Goal: Find specific page/section: Find specific page/section

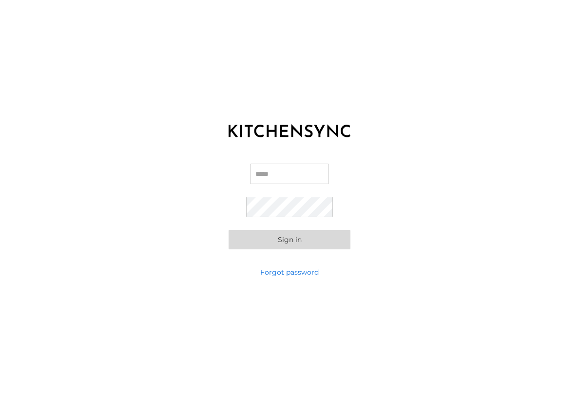
type input "**********"
click at [309, 235] on button "Sign in" at bounding box center [290, 239] width 122 height 19
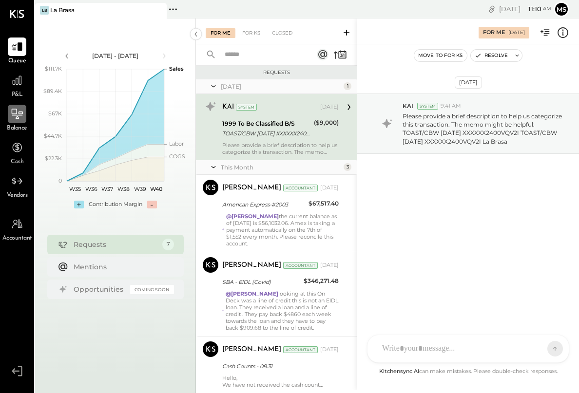
click at [19, 116] on icon at bounding box center [17, 114] width 13 height 13
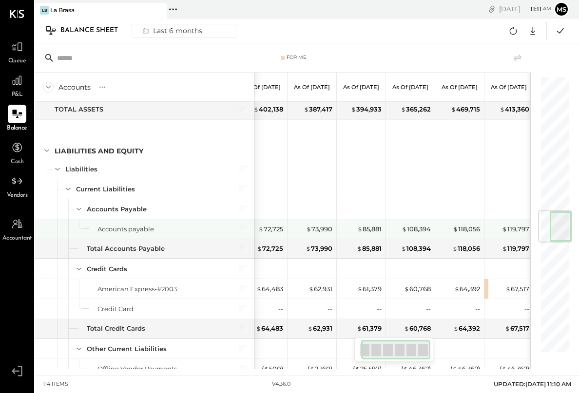
scroll to position [1121, 0]
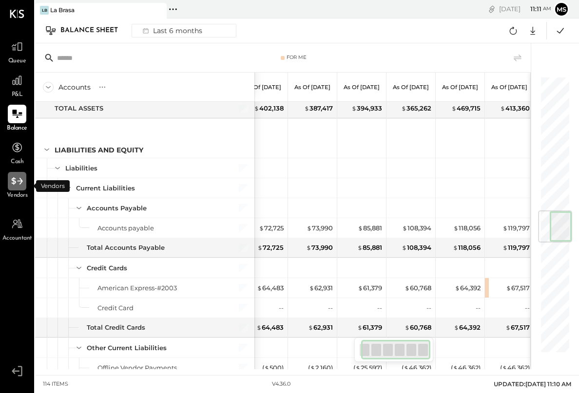
click at [14, 187] on icon at bounding box center [17, 181] width 13 height 13
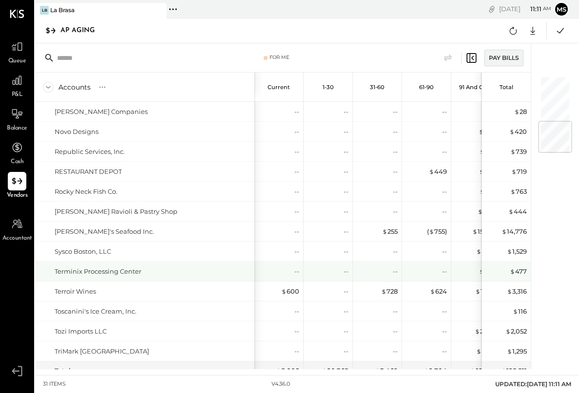
scroll to position [376, 0]
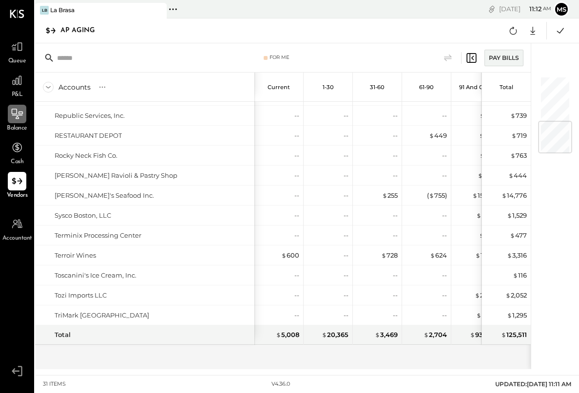
click at [20, 117] on icon at bounding box center [17, 114] width 13 height 13
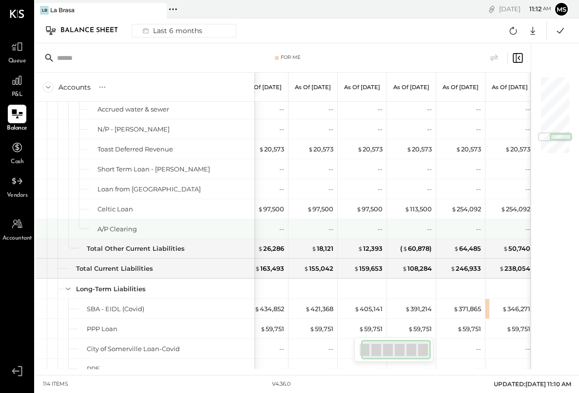
scroll to position [0, 16]
